Goal: Transaction & Acquisition: Register for event/course

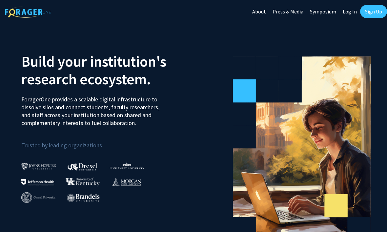
click at [374, 10] on link "Sign Up" at bounding box center [373, 11] width 27 height 13
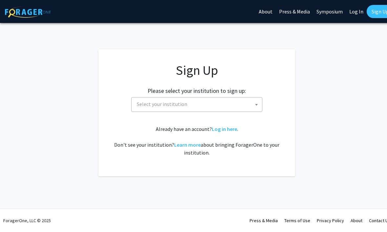
click at [224, 109] on span "Select your institution" at bounding box center [198, 103] width 128 height 13
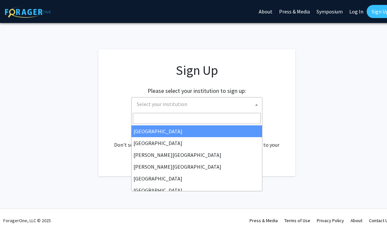
click at [206, 119] on input "Search" at bounding box center [197, 118] width 128 height 11
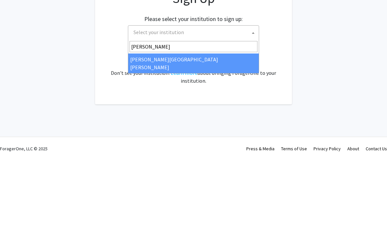
type input "johns"
select select "1"
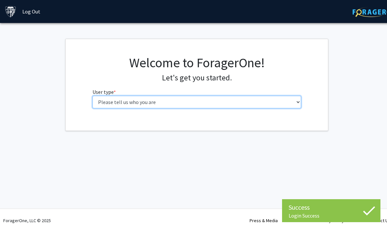
click at [205, 99] on select "Please tell us who you are Undergraduate Student Master's Student Doctoral Cand…" at bounding box center [196, 102] width 209 height 12
select select "1: undergrad"
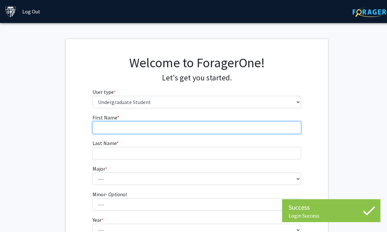
click at [251, 121] on input "First Name * required" at bounding box center [196, 127] width 209 height 12
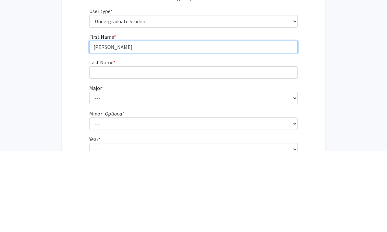
type input "[PERSON_NAME]"
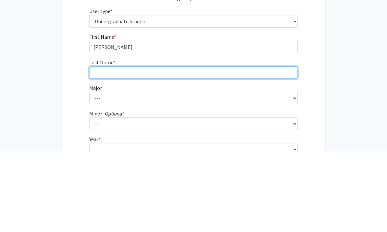
click at [220, 147] on input "Last Name * required" at bounding box center [193, 153] width 209 height 12
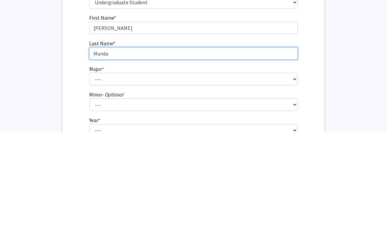
type input "Manda"
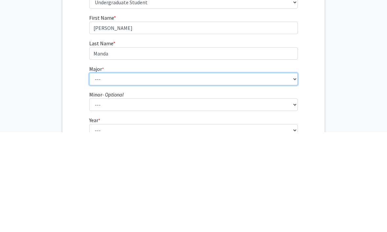
click at [207, 173] on select "--- Africana Studies Anthropology Applied Mathematics & Statistics Archaeology …" at bounding box center [193, 179] width 209 height 12
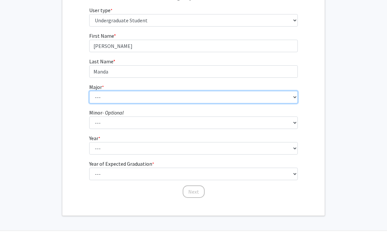
click at [181, 98] on select "--- Africana Studies Anthropology Applied Mathematics & Statistics Archaeology …" at bounding box center [193, 97] width 209 height 12
select select "41: 55"
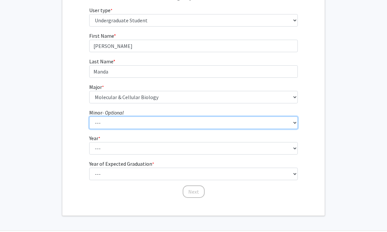
click at [196, 123] on select "--- Accounting and Financial Management Africana Studies Anthropology Applied M…" at bounding box center [193, 123] width 209 height 12
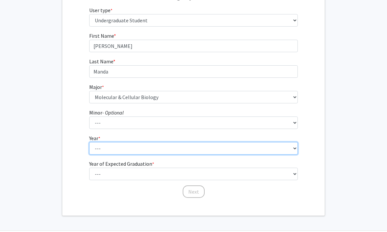
click at [133, 149] on select "--- First-year Sophomore Junior Senior Postbaccalaureate Certificate" at bounding box center [193, 148] width 209 height 12
click at [158, 147] on select "--- First-year Sophomore Junior Senior Postbaccalaureate Certificate" at bounding box center [193, 148] width 209 height 12
select select "1: first-year"
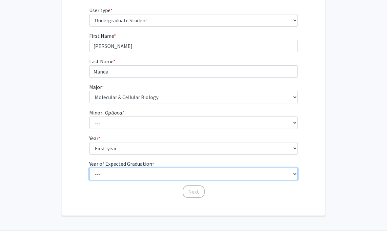
click at [153, 173] on select "--- 2025 2026 2027 2028 2029 2030 2031 2032 2033 2034" at bounding box center [193, 174] width 209 height 12
select select "5: 2029"
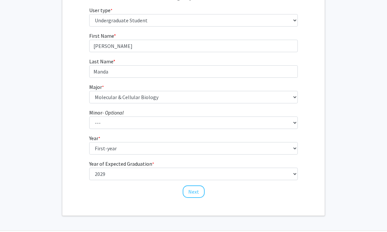
click at [191, 192] on button "Next" at bounding box center [194, 192] width 22 height 12
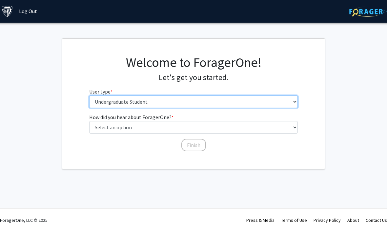
click at [269, 101] on select "Please tell us who you are Undergraduate Student Master's Student Doctoral Cand…" at bounding box center [193, 102] width 209 height 12
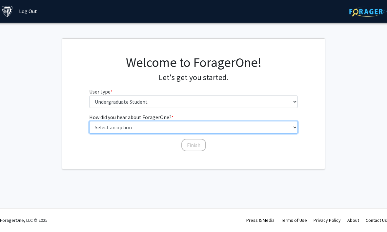
click at [191, 123] on select "Select an option Peer/student recommendation Faculty/staff recommendation Unive…" at bounding box center [193, 127] width 209 height 12
select select "3: university_website"
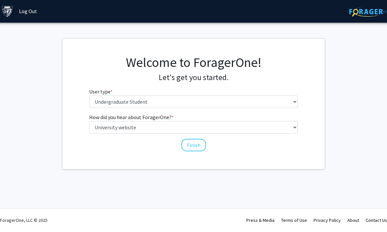
click at [199, 142] on button "Finish" at bounding box center [193, 145] width 25 height 12
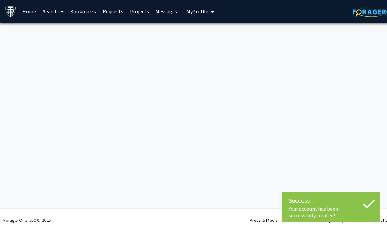
scroll to position [0, 0]
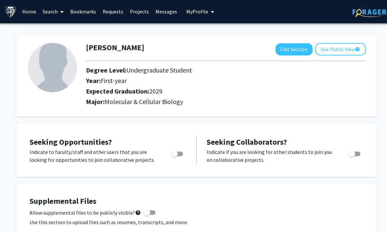
click at [180, 155] on label "Toggle" at bounding box center [176, 154] width 14 height 8
click at [174, 156] on input "Are you actively seeking opportunities?" at bounding box center [174, 156] width 0 height 0
checkbox input "true"
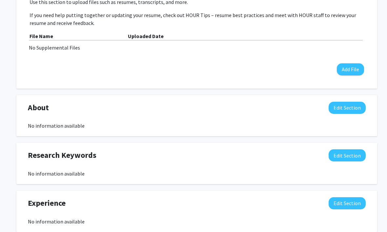
scroll to position [222, 0]
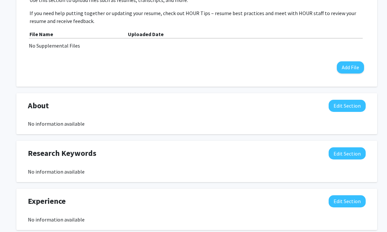
click at [344, 153] on button "Edit Section" at bounding box center [347, 153] width 37 height 12
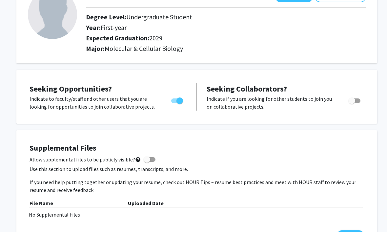
scroll to position [0, 0]
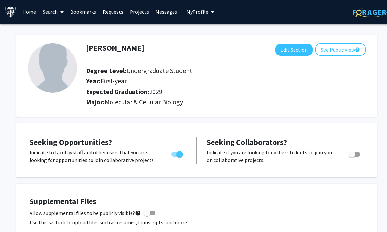
click at [50, 10] on link "Search" at bounding box center [53, 11] width 28 height 23
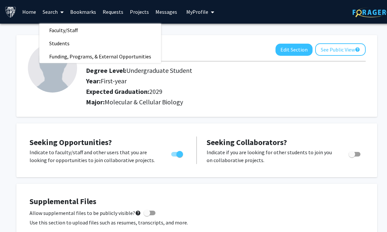
click at [57, 27] on span "Faculty/Staff" at bounding box center [63, 30] width 48 height 13
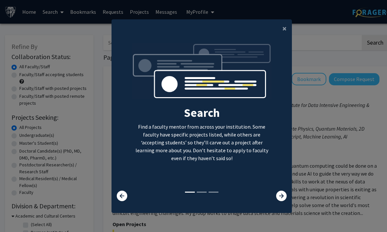
click at [283, 38] on button "×" at bounding box center [284, 28] width 15 height 18
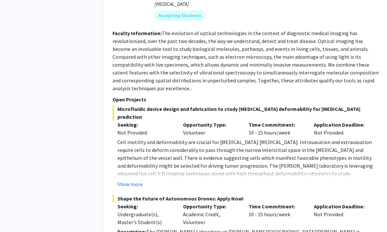
scroll to position [836, 0]
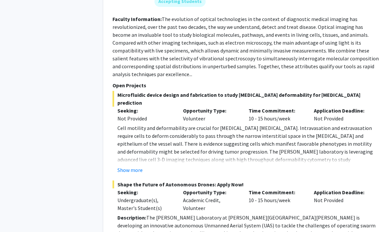
click at [127, 166] on button "Show more" at bounding box center [129, 170] width 25 height 8
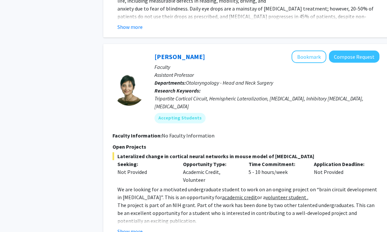
scroll to position [1796, 0]
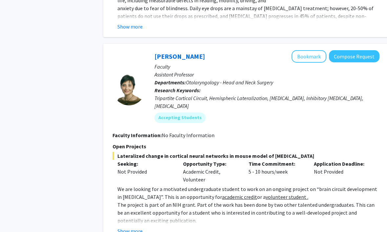
click at [129, 227] on button "Show more" at bounding box center [129, 231] width 25 height 8
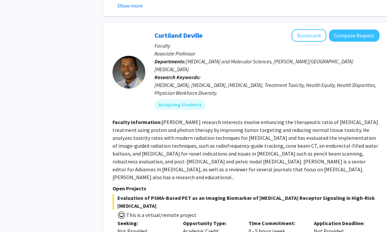
scroll to position [3619, 0]
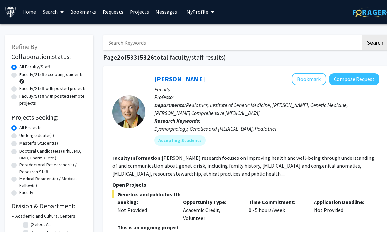
click at [19, 134] on label "Undergraduate(s)" at bounding box center [36, 135] width 35 height 7
click at [19, 134] on input "Undergraduate(s)" at bounding box center [21, 134] width 4 height 4
radio input "true"
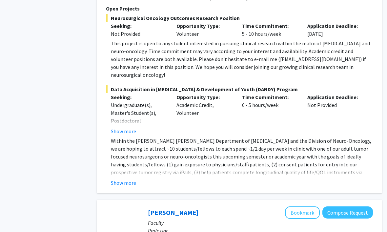
scroll to position [2701, 7]
click at [123, 179] on button "Show more" at bounding box center [123, 183] width 25 height 8
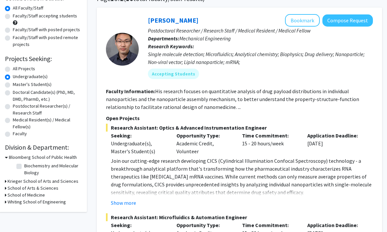
scroll to position [0, 7]
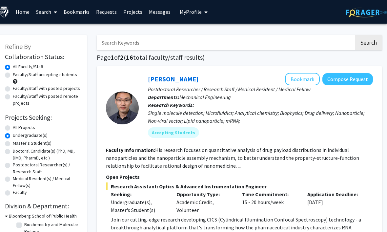
click at [265, 40] on input "Search Keywords" at bounding box center [225, 42] width 257 height 15
type input "Plastic"
click at [368, 42] on button "Search" at bounding box center [368, 42] width 27 height 15
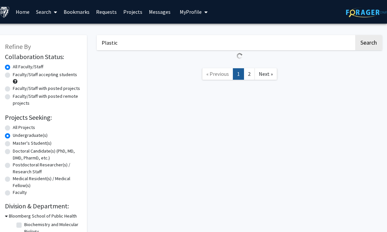
radio input "true"
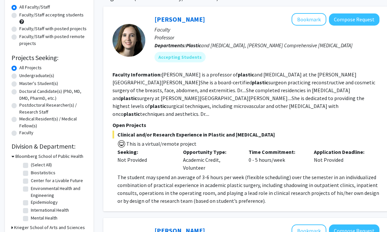
scroll to position [64, 0]
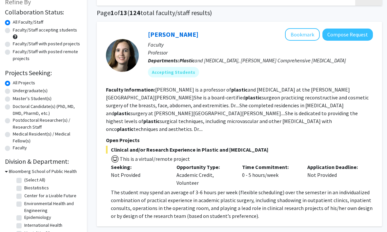
click at [308, 33] on button "Bookmark" at bounding box center [302, 35] width 35 height 12
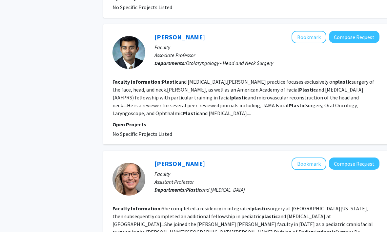
scroll to position [1331, 0]
